Goal: Transaction & Acquisition: Purchase product/service

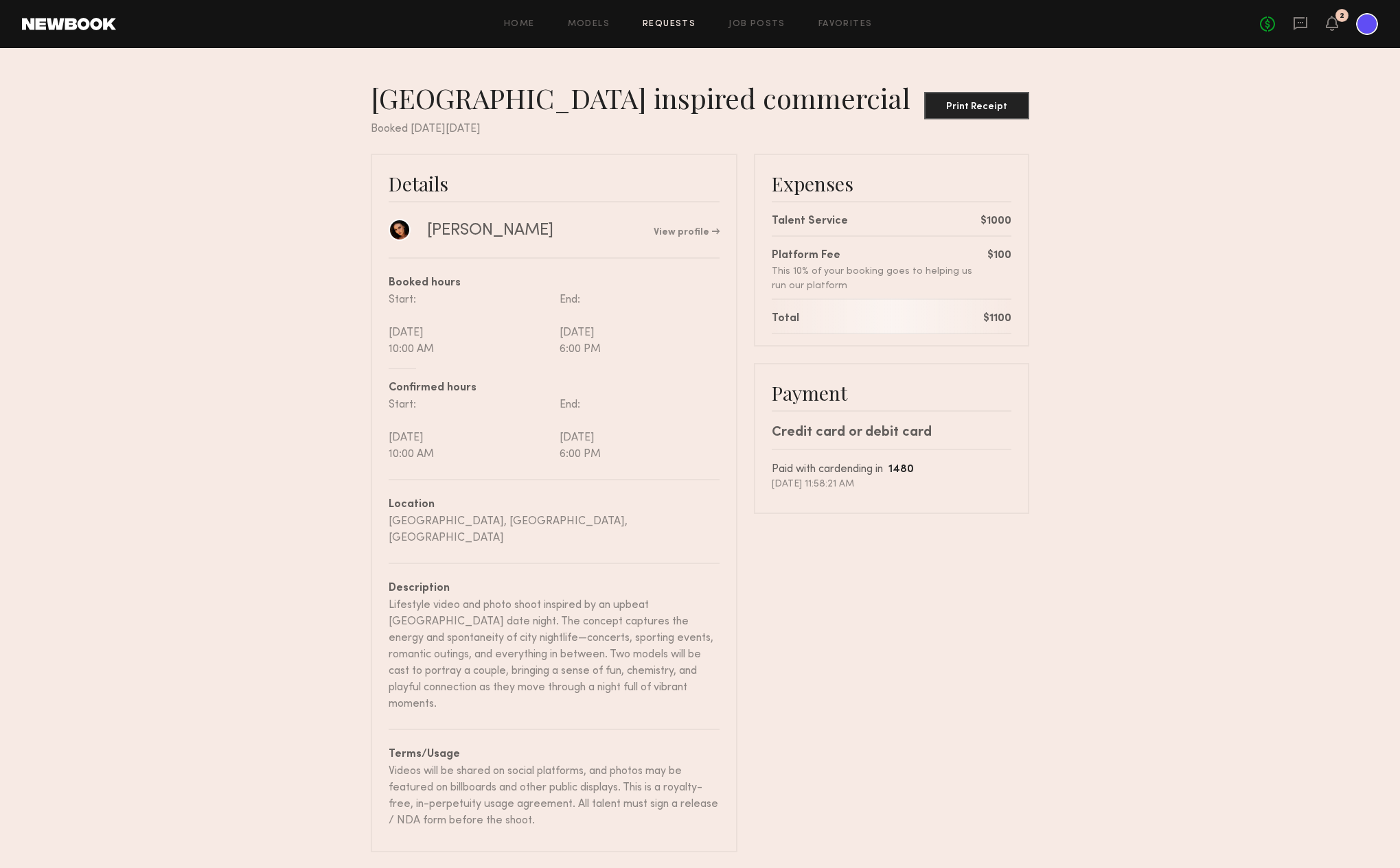
click at [675, 18] on div "Home Models Requests Job Posts Favorites Sign Out No fees up to $5,000 2" at bounding box center [747, 24] width 1262 height 22
click at [996, 94] on button "Print Receipt" at bounding box center [976, 105] width 105 height 27
click at [665, 40] on header "Home Models Requests Job Posts Favorites Sign Out No fees up to $5,000 2" at bounding box center [700, 24] width 1400 height 48
click at [659, 27] on link "Requests" at bounding box center [669, 24] width 53 height 9
click at [660, 31] on div "Home Models Requests Job Posts Favorites Sign Out No fees up to $5,000 2" at bounding box center [747, 24] width 1262 height 22
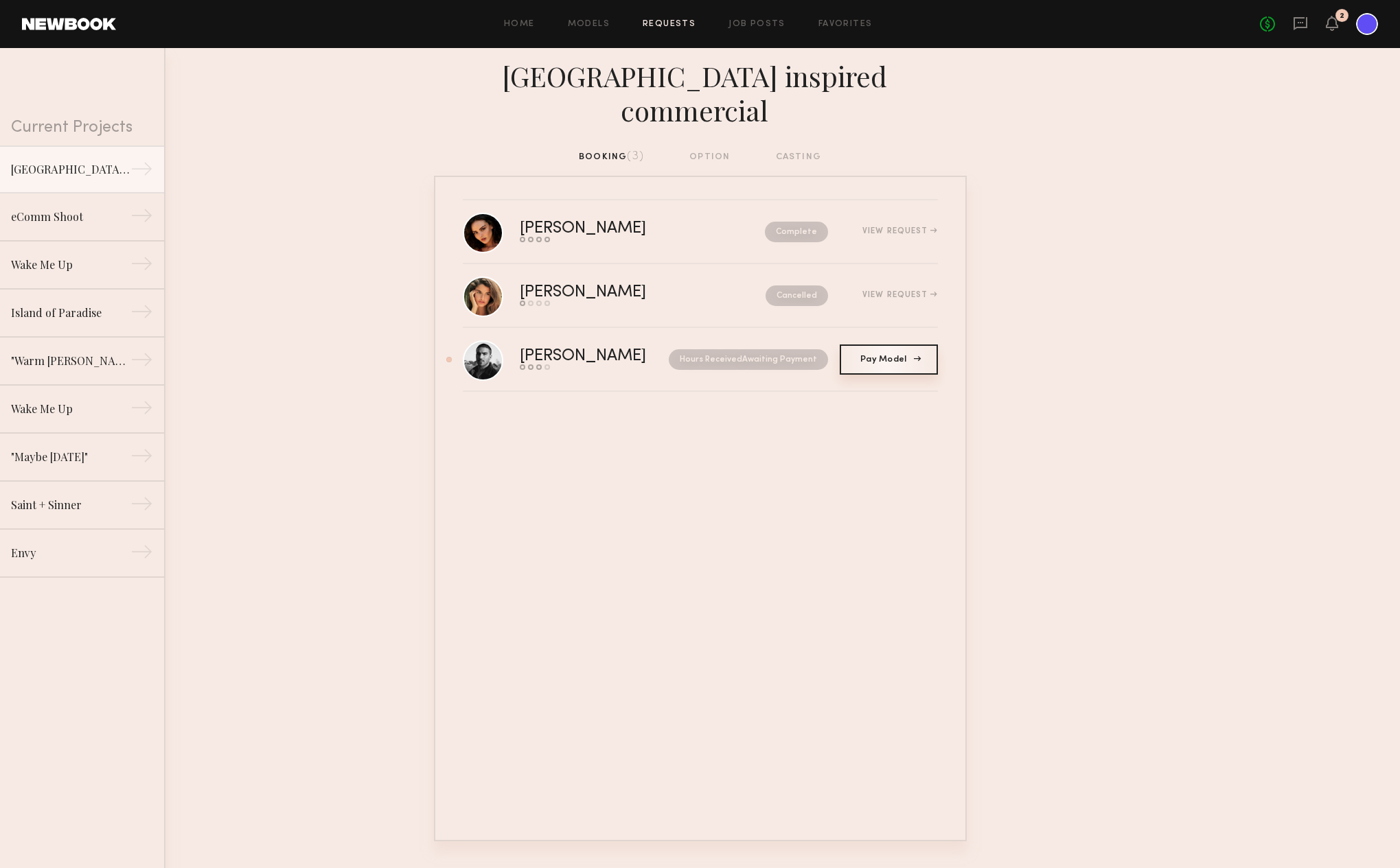
click at [890, 356] on span "Pay Model" at bounding box center [888, 360] width 56 height 8
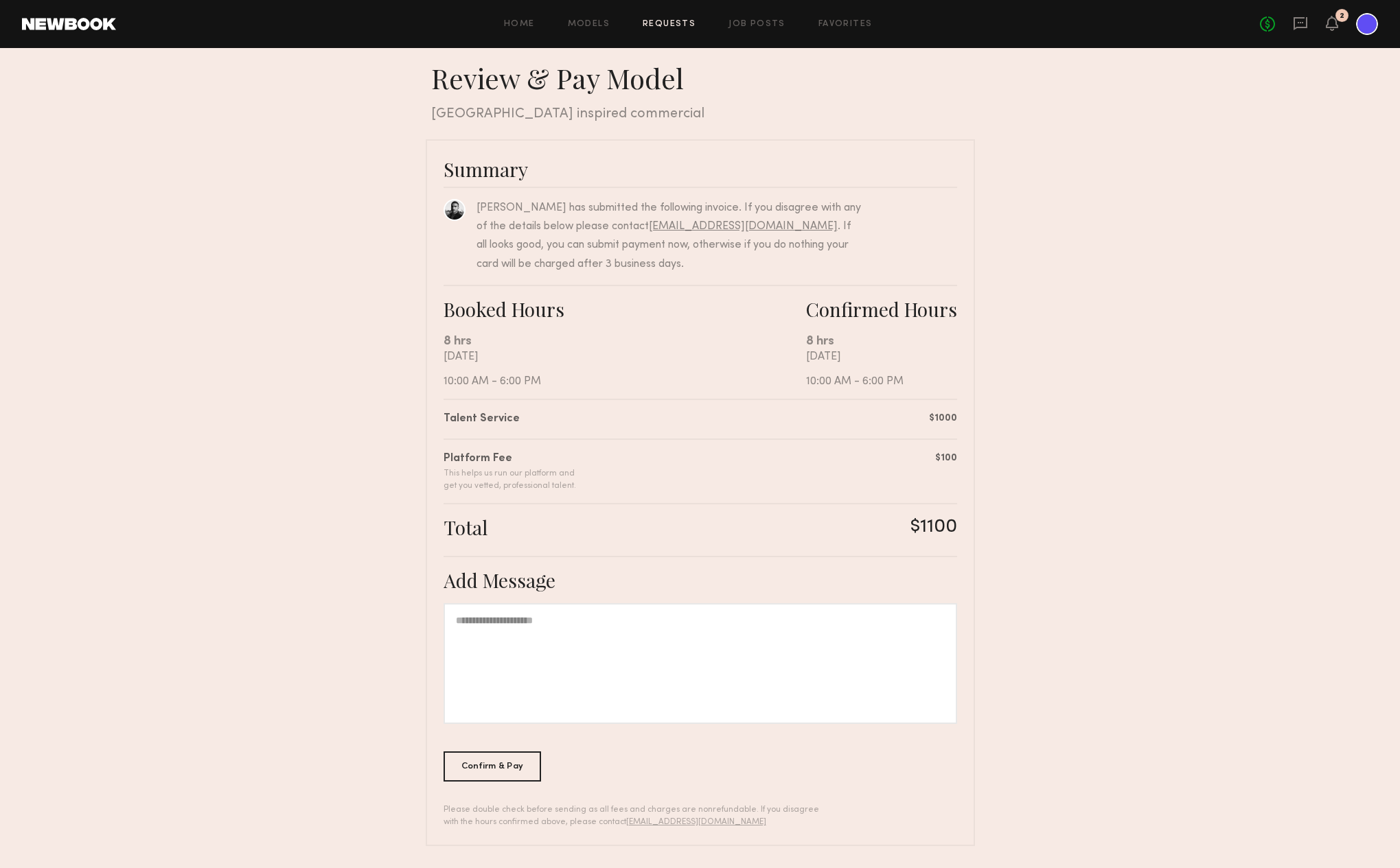
scroll to position [8, 0]
click at [588, 622] on div at bounding box center [700, 664] width 513 height 120
drag, startPoint x: 508, startPoint y: 620, endPoint x: 417, endPoint y: 612, distance: 91.4
click at [417, 612] on nb-booking-payment "Review & Pay Model Review & Pay Model Los Angeles inspired commercial Summary L…" at bounding box center [700, 454] width 1400 height 785
click at [482, 760] on div "Confirm & Pay" at bounding box center [492, 767] width 98 height 31
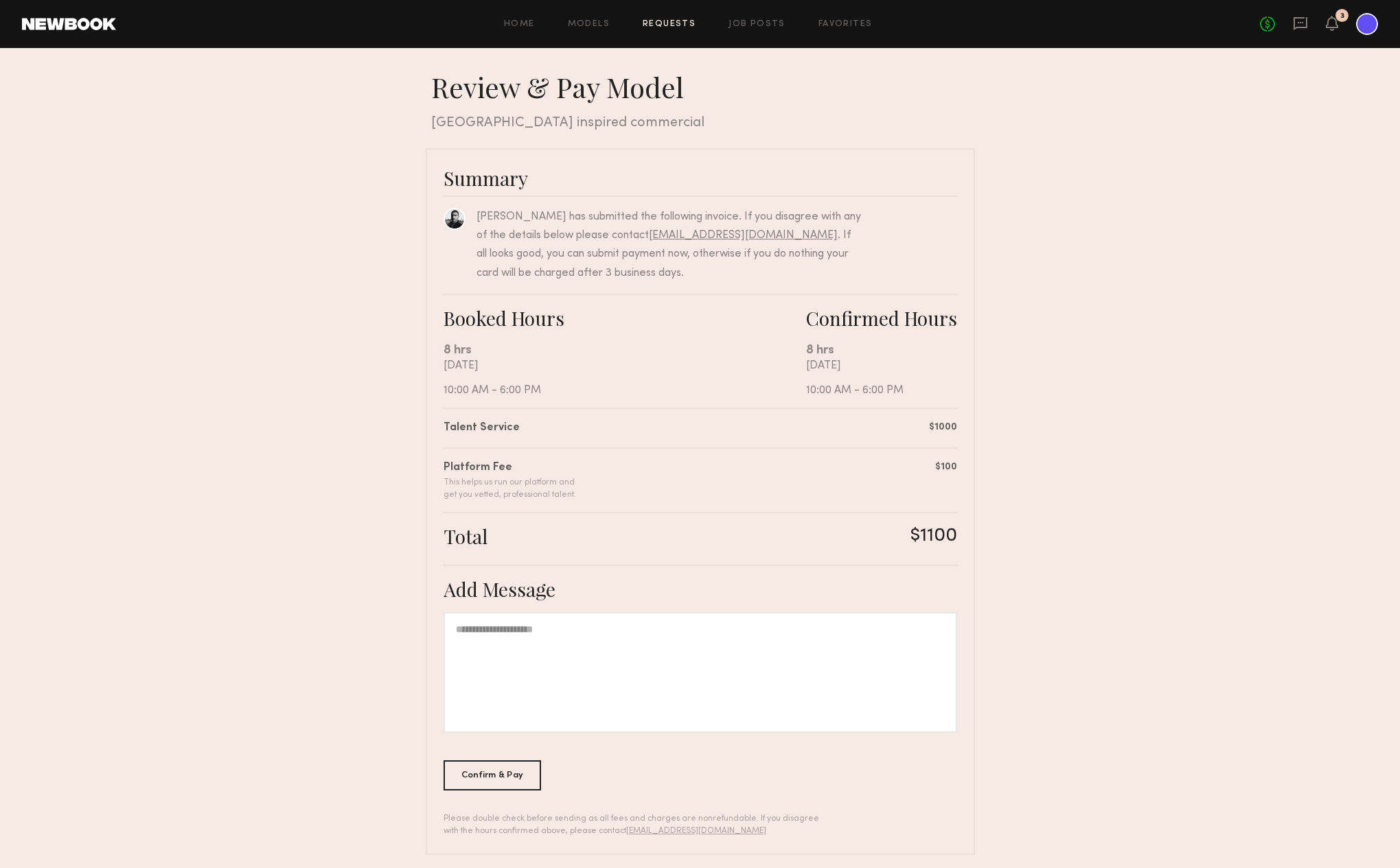
click at [495, 772] on div "Confirm & Pay" at bounding box center [492, 776] width 98 height 31
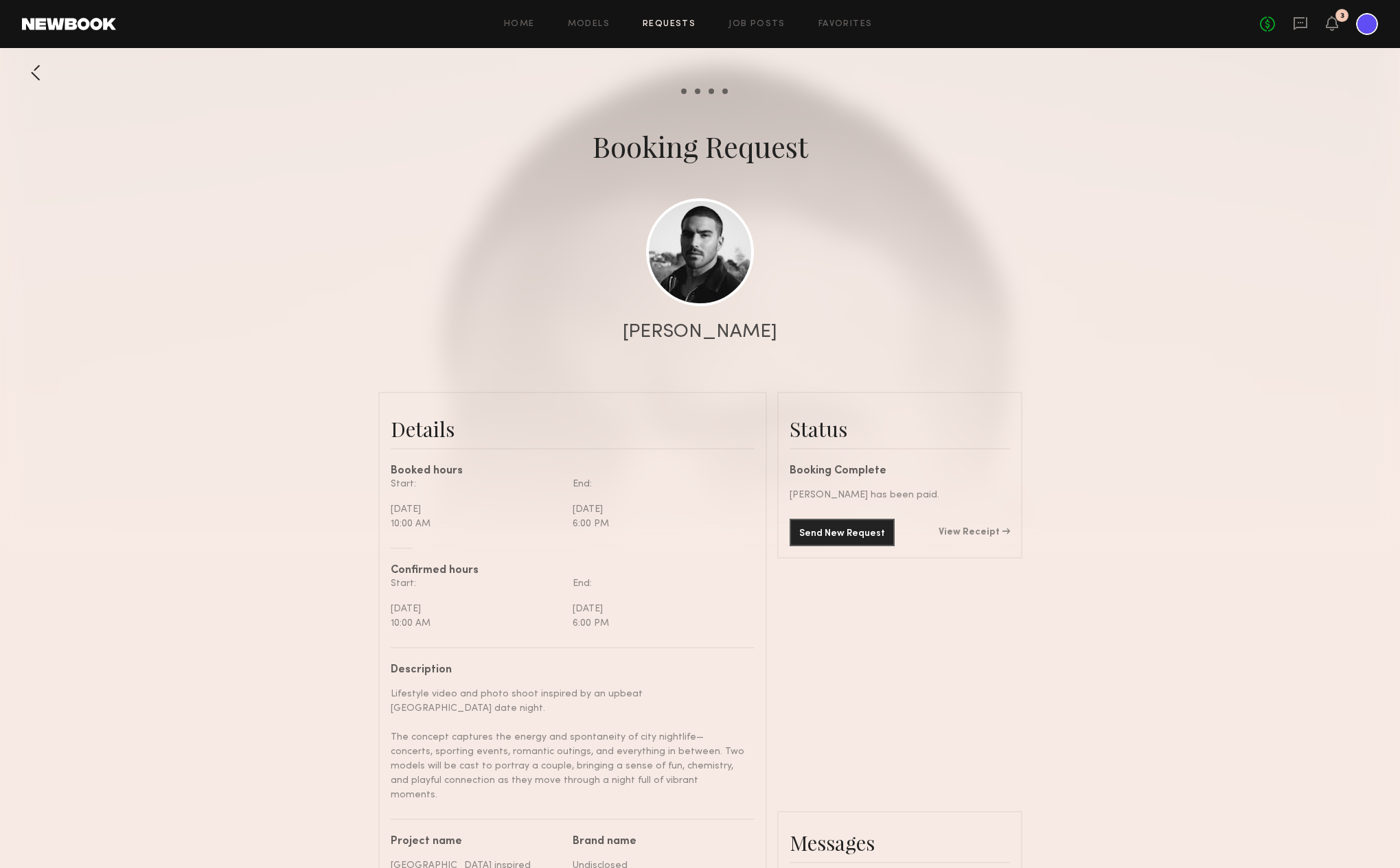
scroll to position [626, 0]
click at [1255, 2] on header "Home Models Requests Job Posts Favorites Sign Out No fees up to $5,000 3" at bounding box center [700, 24] width 1400 height 48
